Goal: Task Accomplishment & Management: Manage account settings

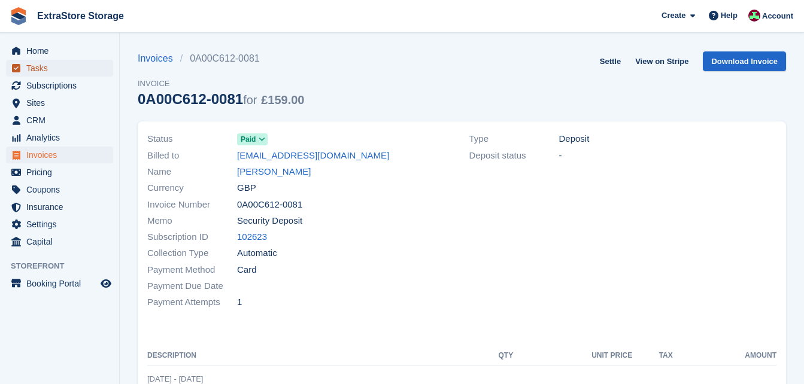
click at [39, 62] on span "Tasks" at bounding box center [62, 68] width 72 height 17
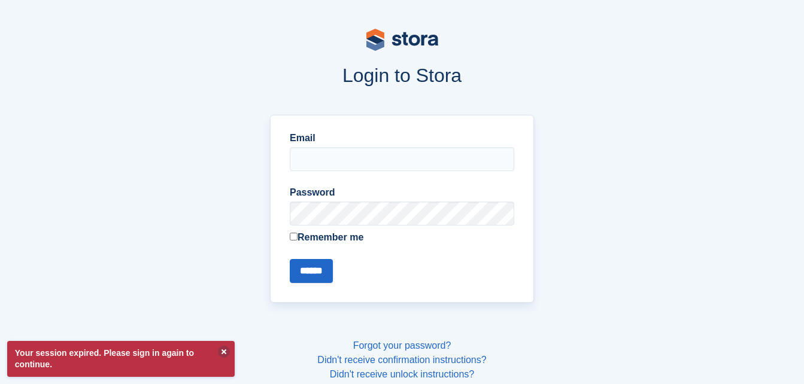
type input "**********"
click at [305, 271] on input "******" at bounding box center [311, 271] width 43 height 24
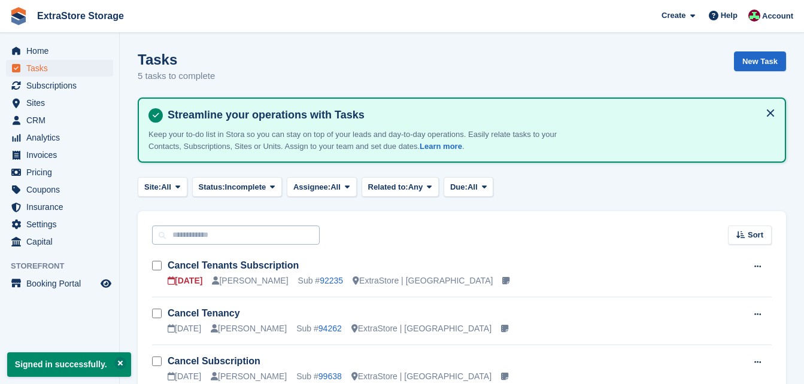
scroll to position [120, 0]
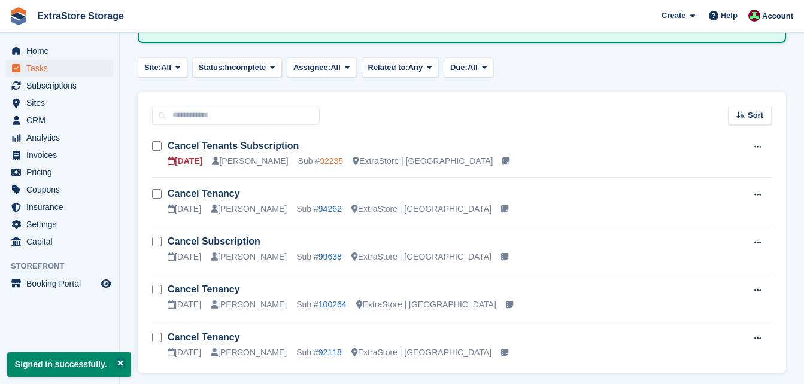
click at [330, 160] on link "92235" at bounding box center [330, 161] width 23 height 10
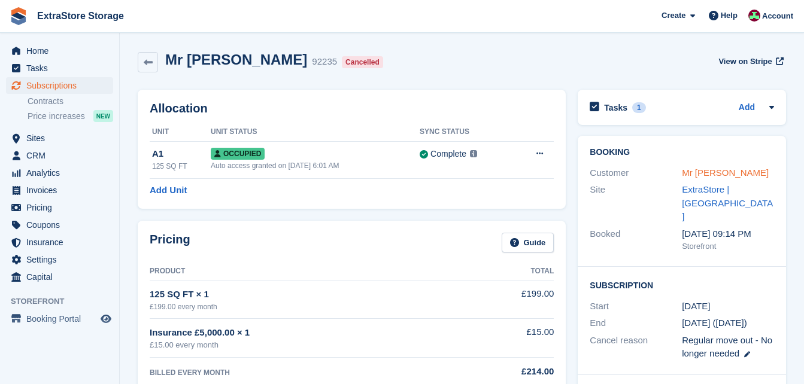
click at [704, 171] on link "Mr M FITZSIMONS" at bounding box center [724, 173] width 87 height 10
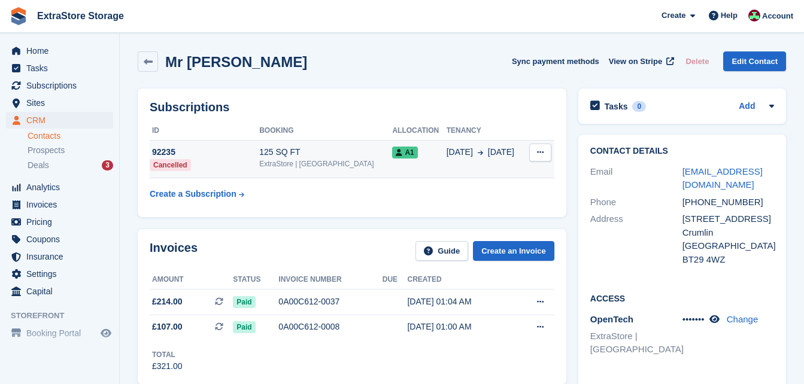
click at [545, 153] on button at bounding box center [540, 153] width 22 height 18
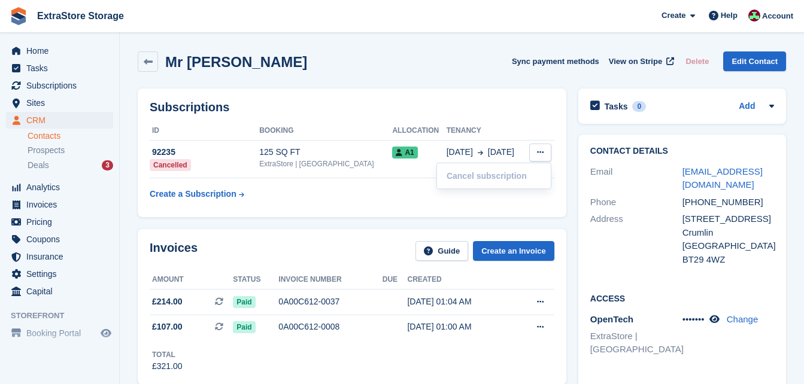
click at [293, 186] on table "ID Booking Allocation Tenancy 92235 Cancelled 125 SQ FT ExtraStore | Belfast A1…" at bounding box center [352, 163] width 404 height 84
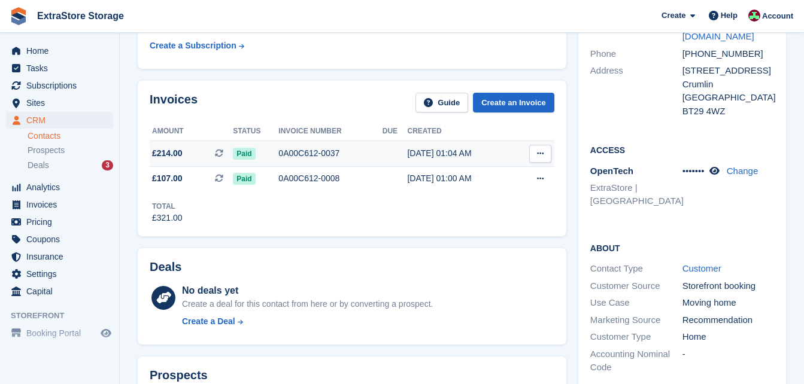
scroll to position [120, 0]
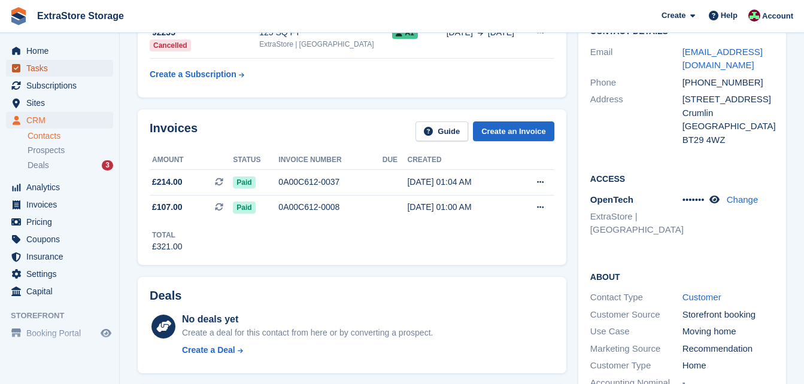
click at [56, 65] on span "Tasks" at bounding box center [62, 68] width 72 height 17
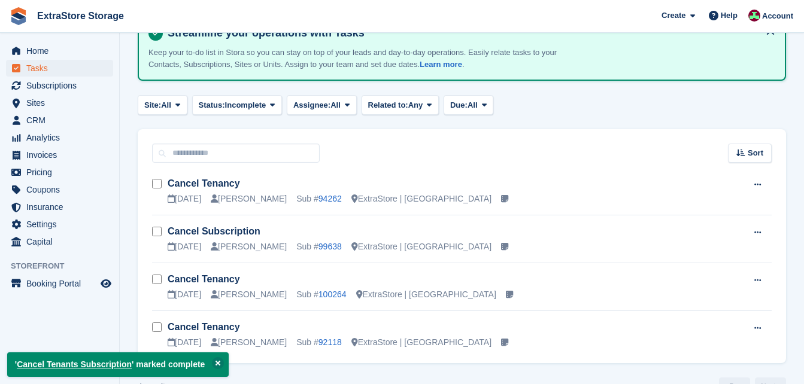
scroll to position [111, 0]
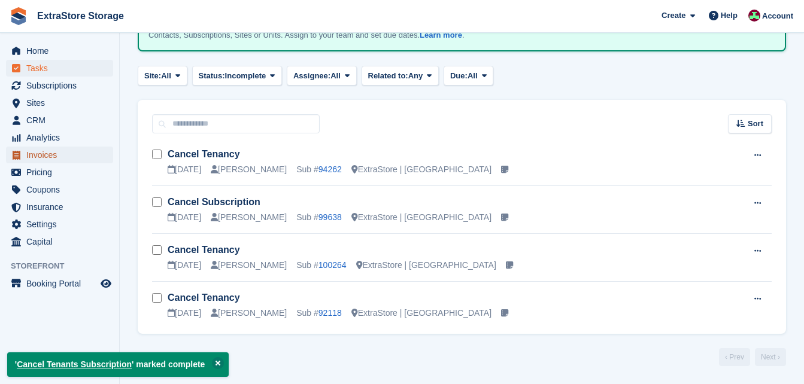
click at [53, 157] on span "Invoices" at bounding box center [62, 155] width 72 height 17
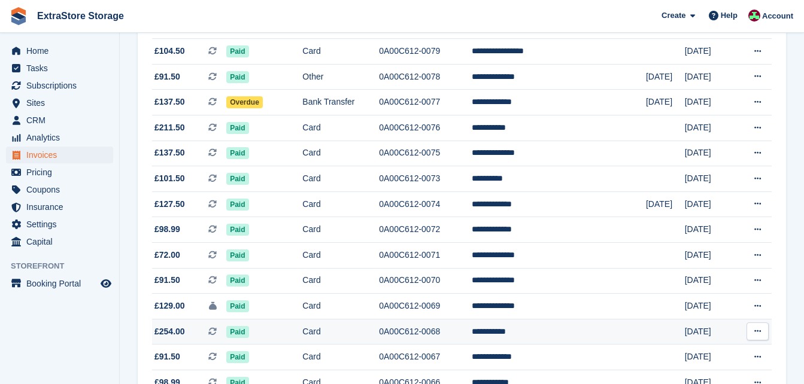
scroll to position [312, 0]
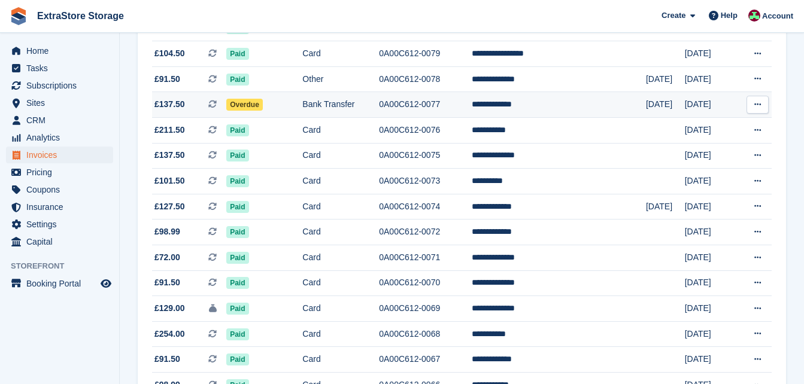
click at [263, 108] on span "Overdue" at bounding box center [244, 105] width 36 height 12
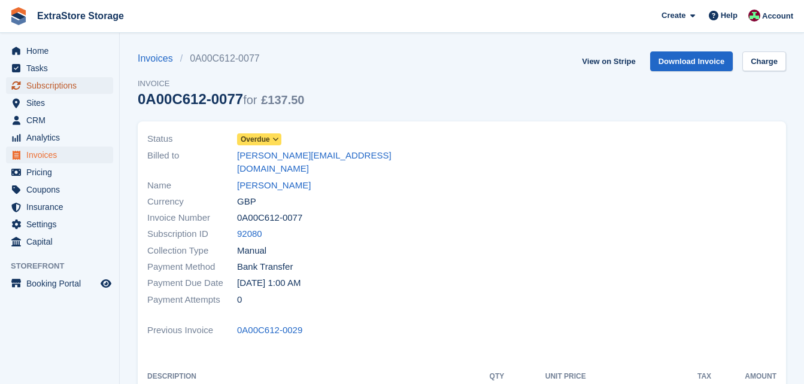
click at [53, 84] on span "Subscriptions" at bounding box center [62, 85] width 72 height 17
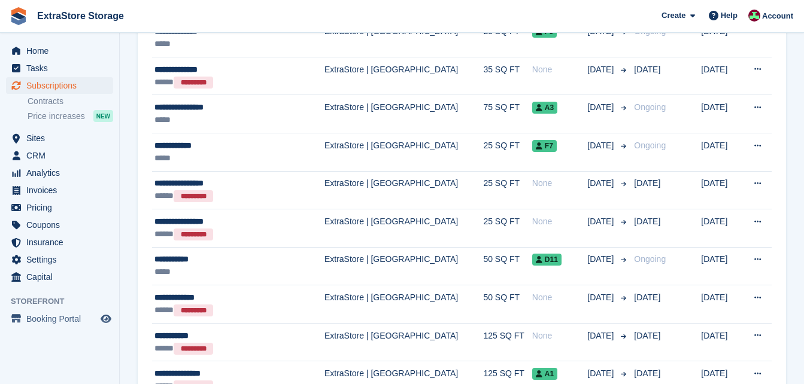
scroll to position [1197, 0]
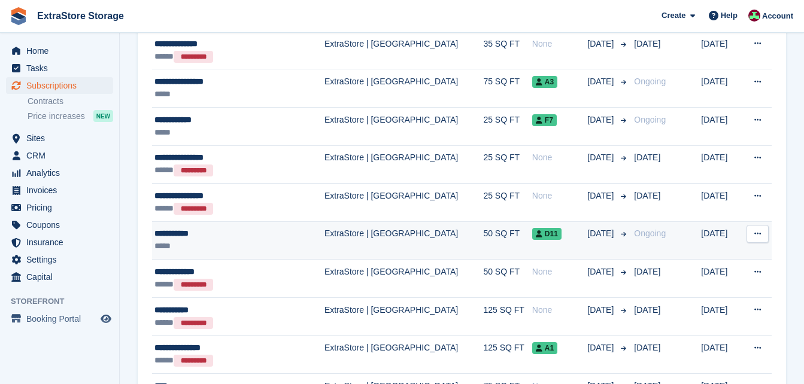
click at [214, 232] on div "**********" at bounding box center [225, 233] width 142 height 13
